Goal: Find specific page/section: Find specific page/section

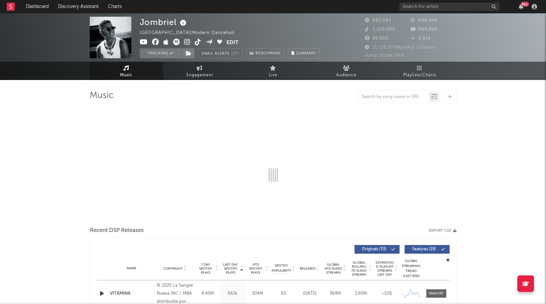
select select "6m"
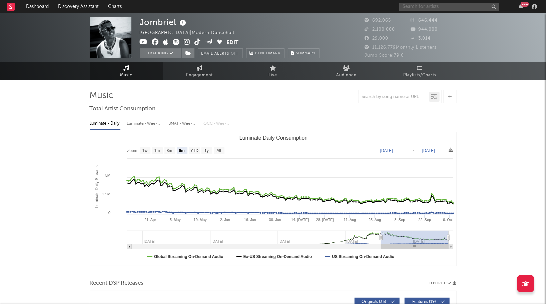
click at [434, 7] on input "text" at bounding box center [449, 7] width 100 height 8
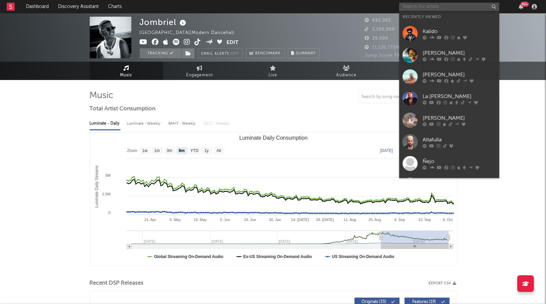
paste input "Furacão 2000"
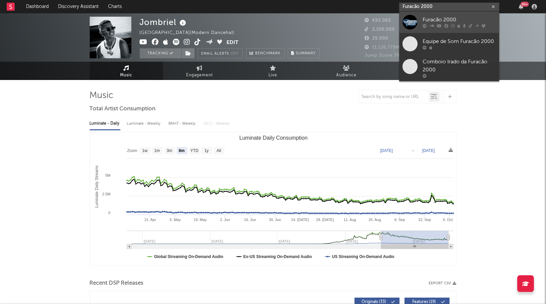
type input "Furacão 2000"
click at [408, 26] on div at bounding box center [409, 22] width 15 height 15
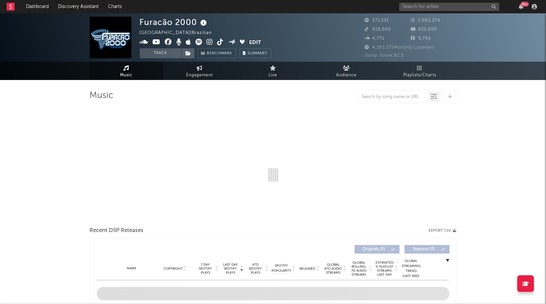
select select "6m"
